Goal: Transaction & Acquisition: Purchase product/service

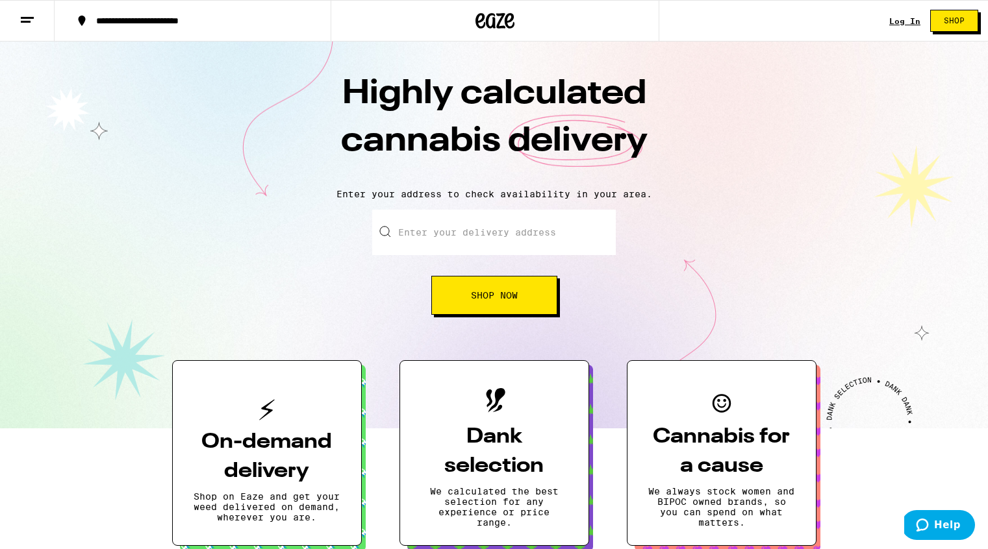
click at [488, 305] on button "Shop Now" at bounding box center [494, 295] width 126 height 39
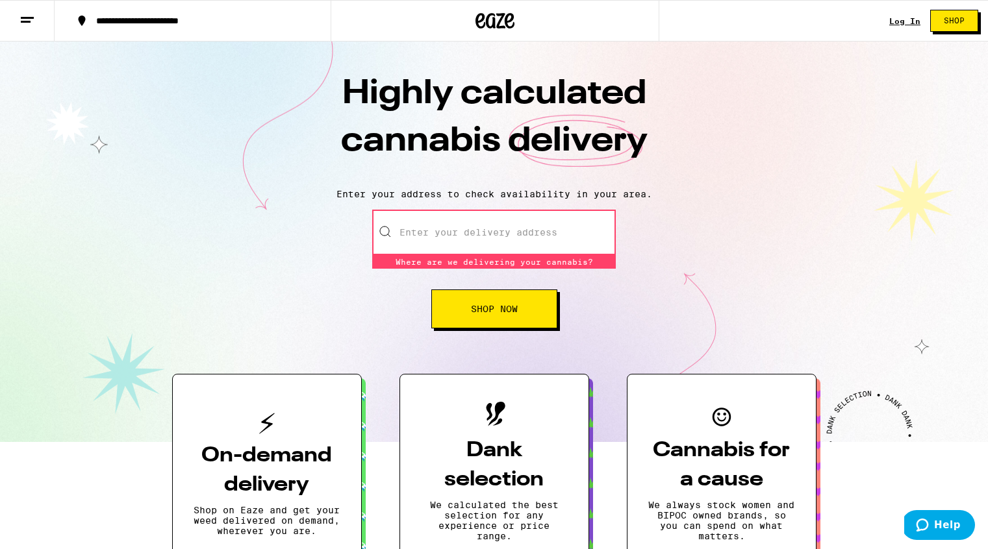
click at [32, 18] on line at bounding box center [27, 18] width 13 height 0
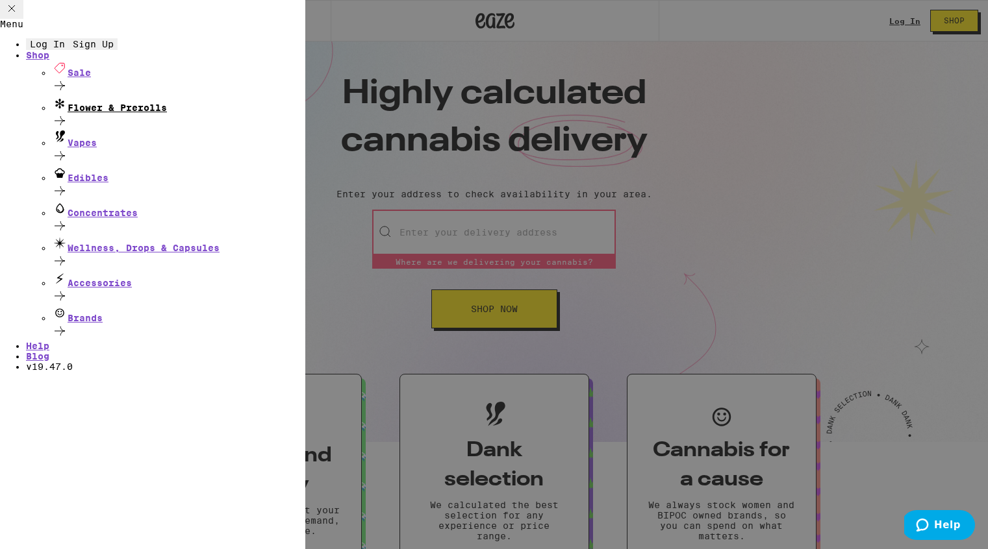
click at [158, 113] on div "Flower & Prerolls" at bounding box center [178, 104] width 253 height 18
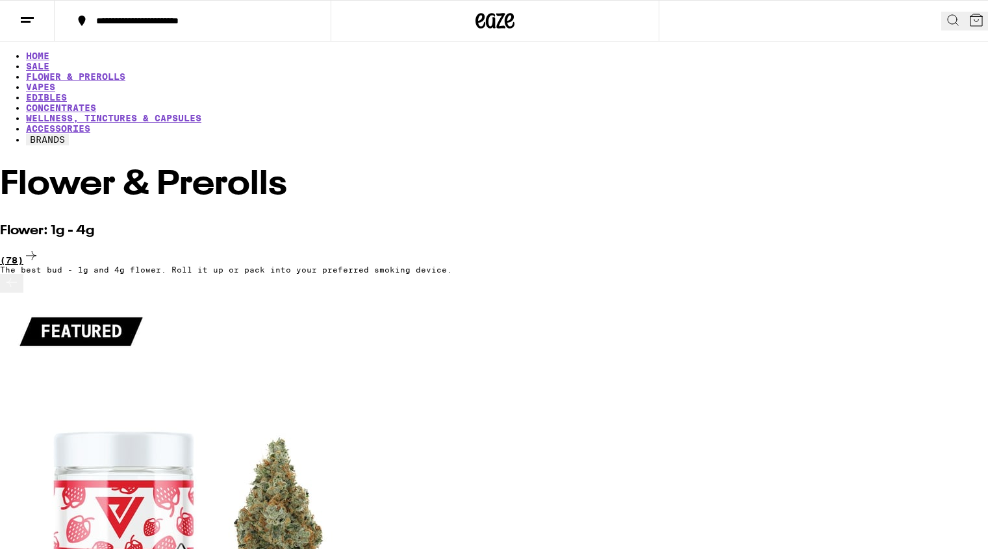
click at [926, 248] on div "(78)" at bounding box center [494, 257] width 988 height 18
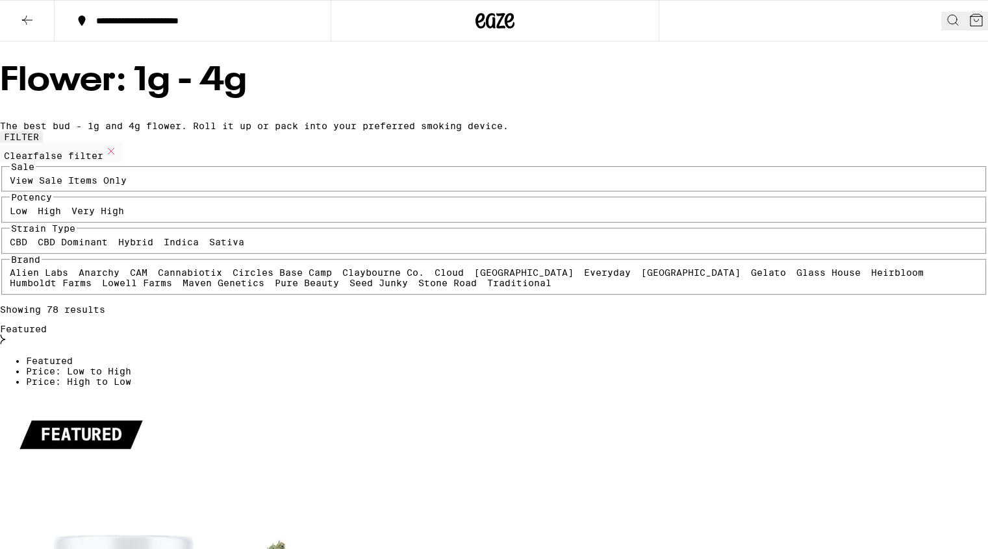
click at [25, 19] on icon at bounding box center [27, 20] width 10 height 9
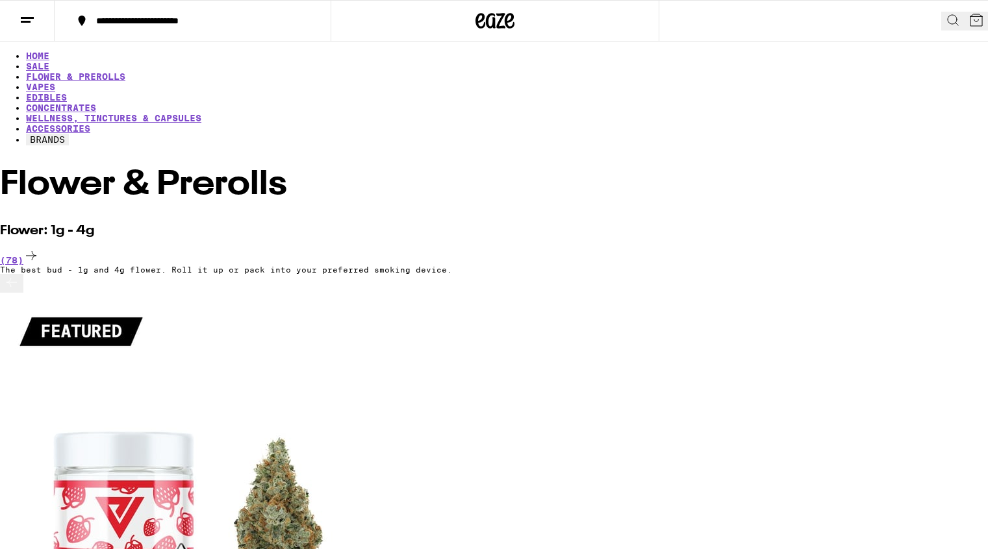
click at [69, 134] on button "BRANDS" at bounding box center [47, 140] width 43 height 12
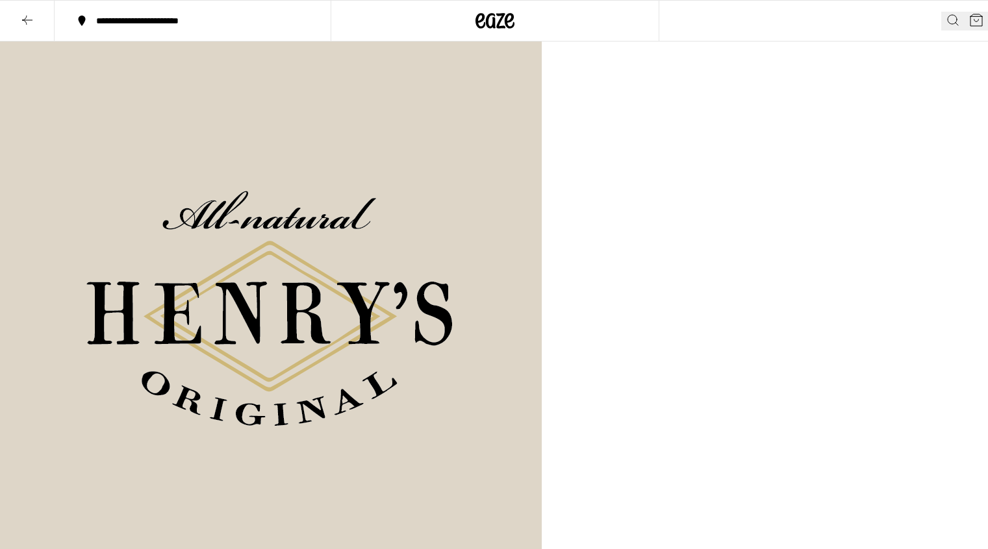
click at [23, 20] on icon at bounding box center [27, 20] width 16 height 16
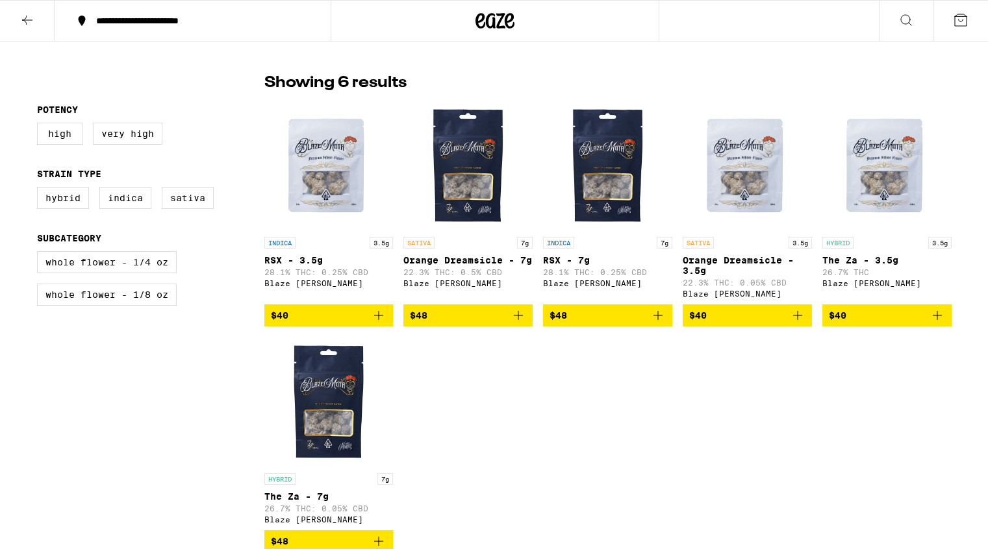
scroll to position [314, 0]
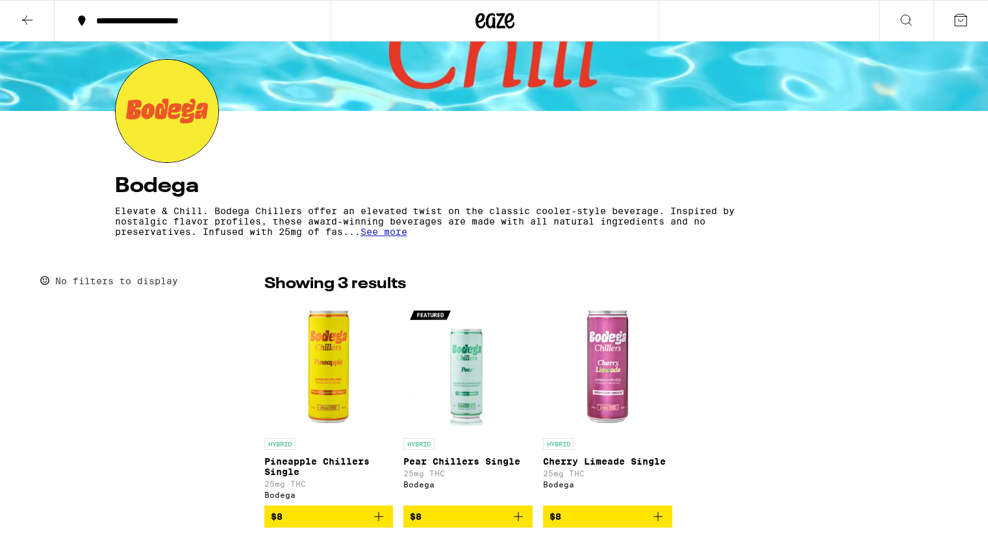
scroll to position [111, 0]
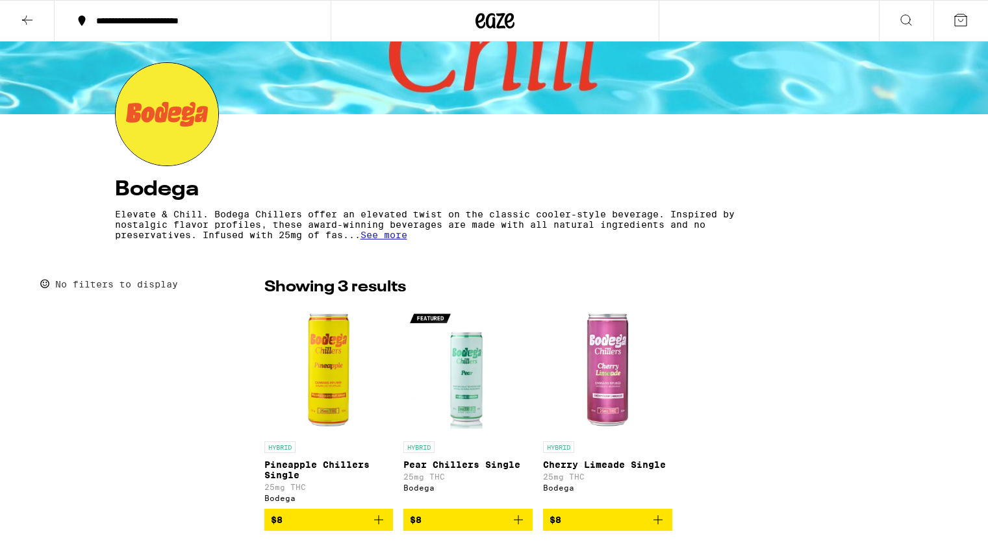
click at [414, 142] on section "Bodega Elevate & Chill. Bodega Chillers offer an elevated twist on the classic …" at bounding box center [494, 153] width 779 height 182
click at [144, 406] on div "No filters to display" at bounding box center [150, 414] width 227 height 274
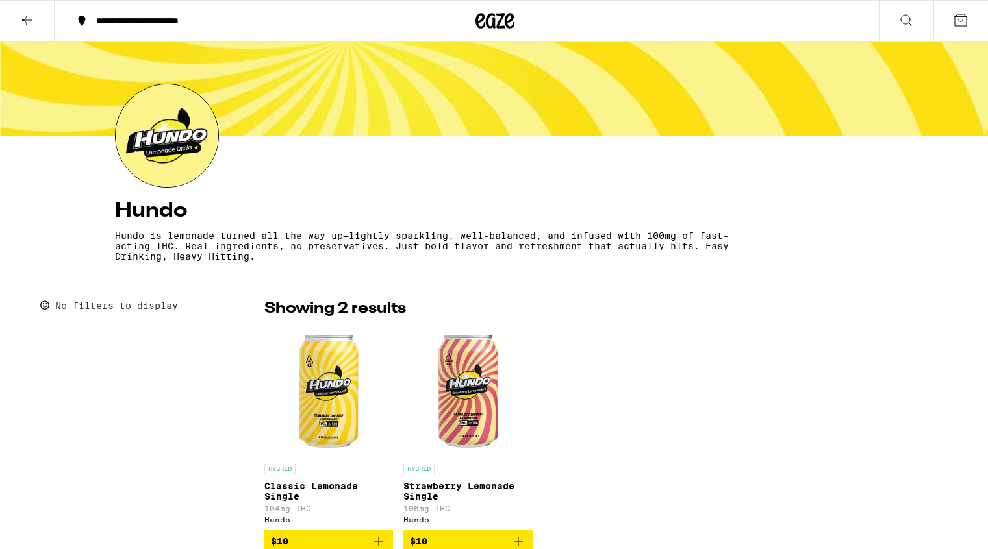
scroll to position [88, 0]
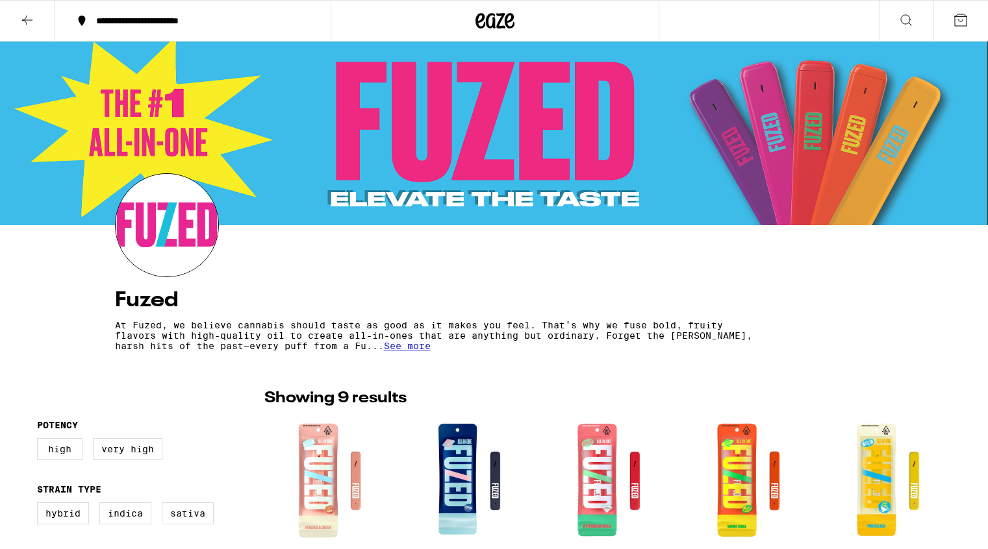
click at [218, 446] on div "High Very High" at bounding box center [150, 454] width 227 height 32
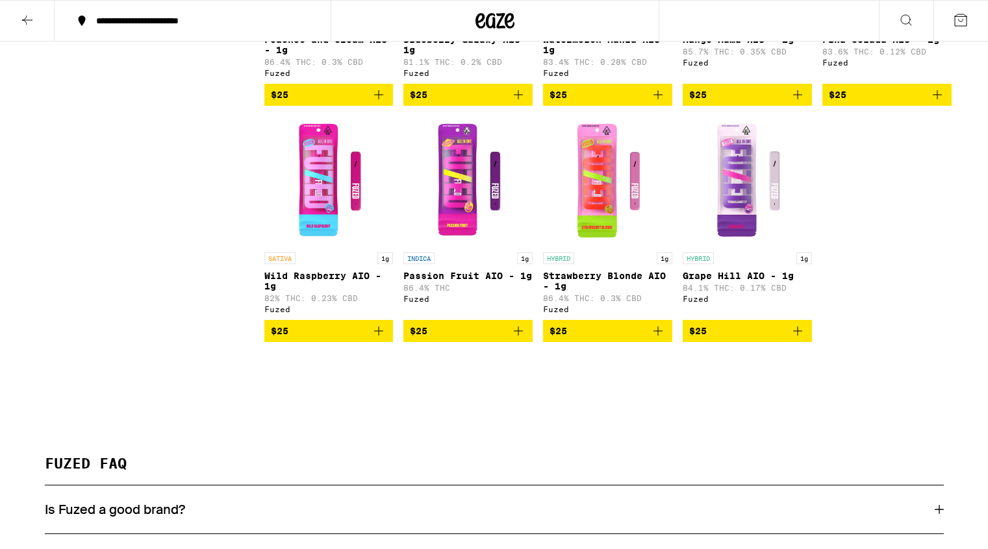
scroll to position [538, 0]
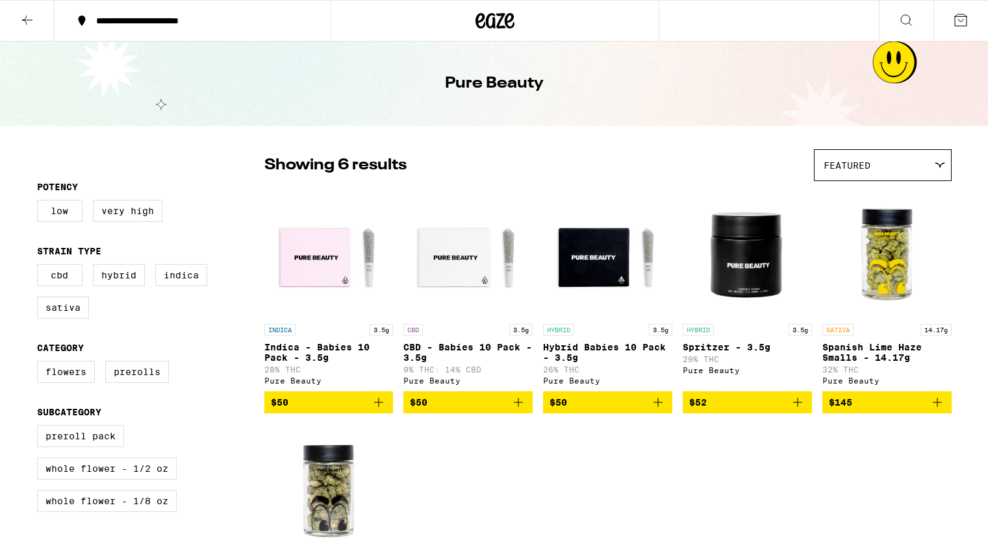
click at [29, 18] on icon at bounding box center [27, 20] width 16 height 16
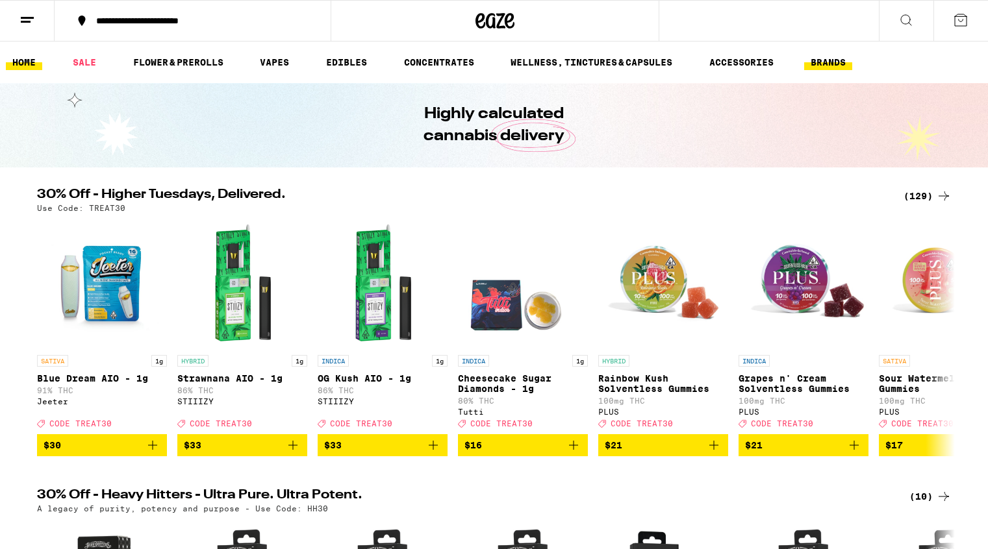
click at [833, 63] on button "BRANDS" at bounding box center [828, 63] width 48 height 16
